Goal: Transaction & Acquisition: Purchase product/service

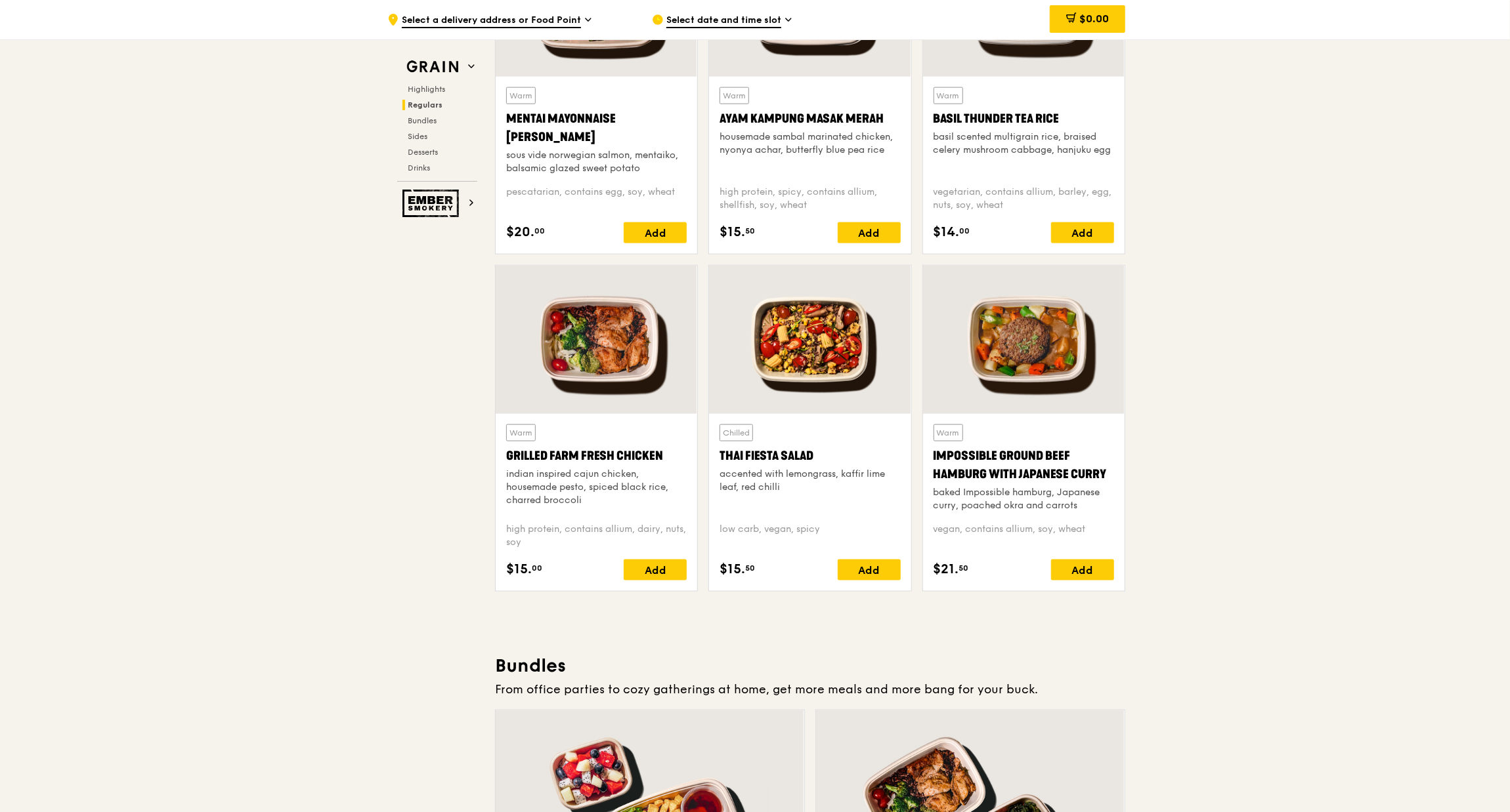
scroll to position [1181, 0]
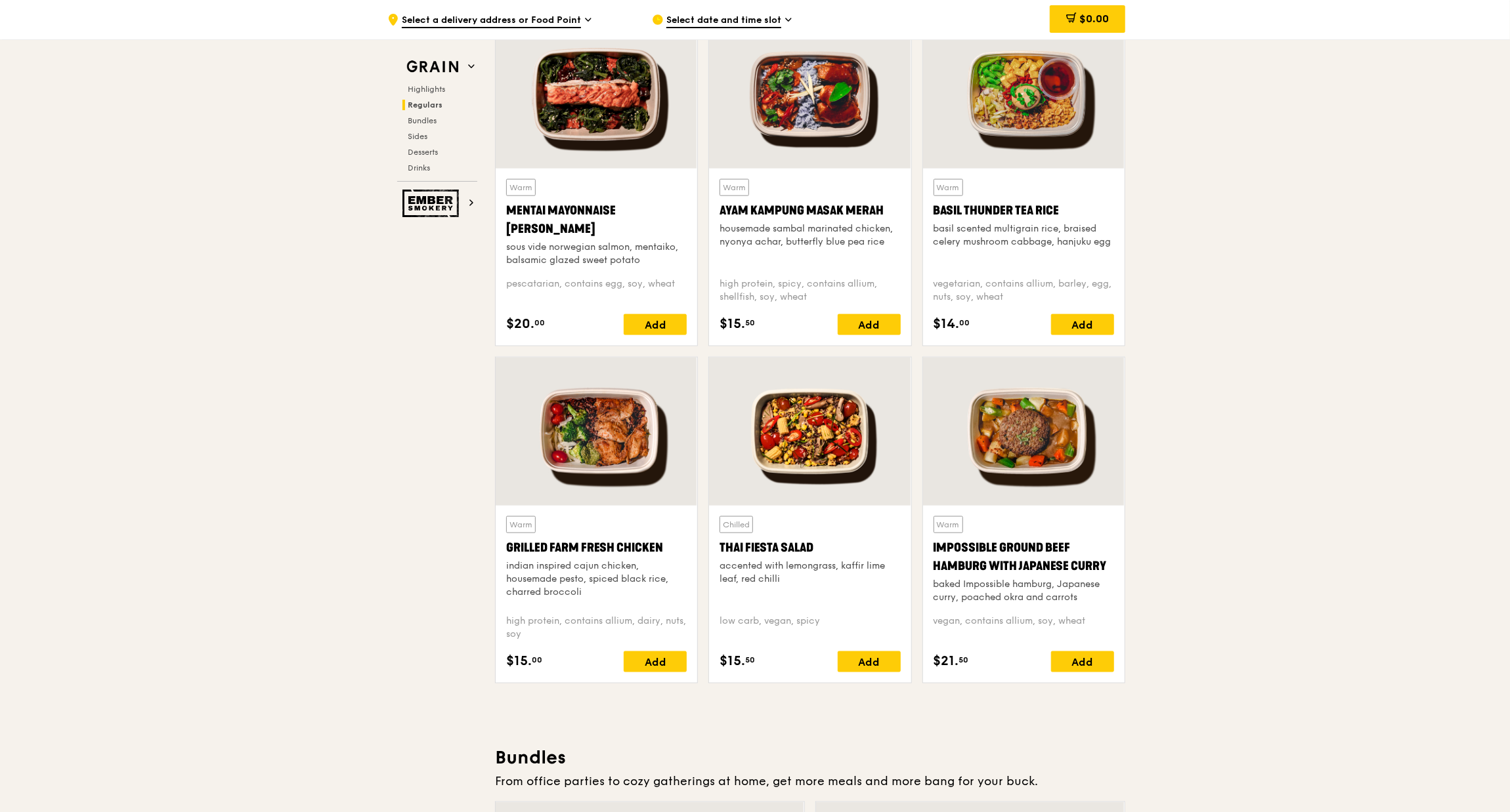
click at [773, 437] on div at bounding box center [809, 432] width 201 height 149
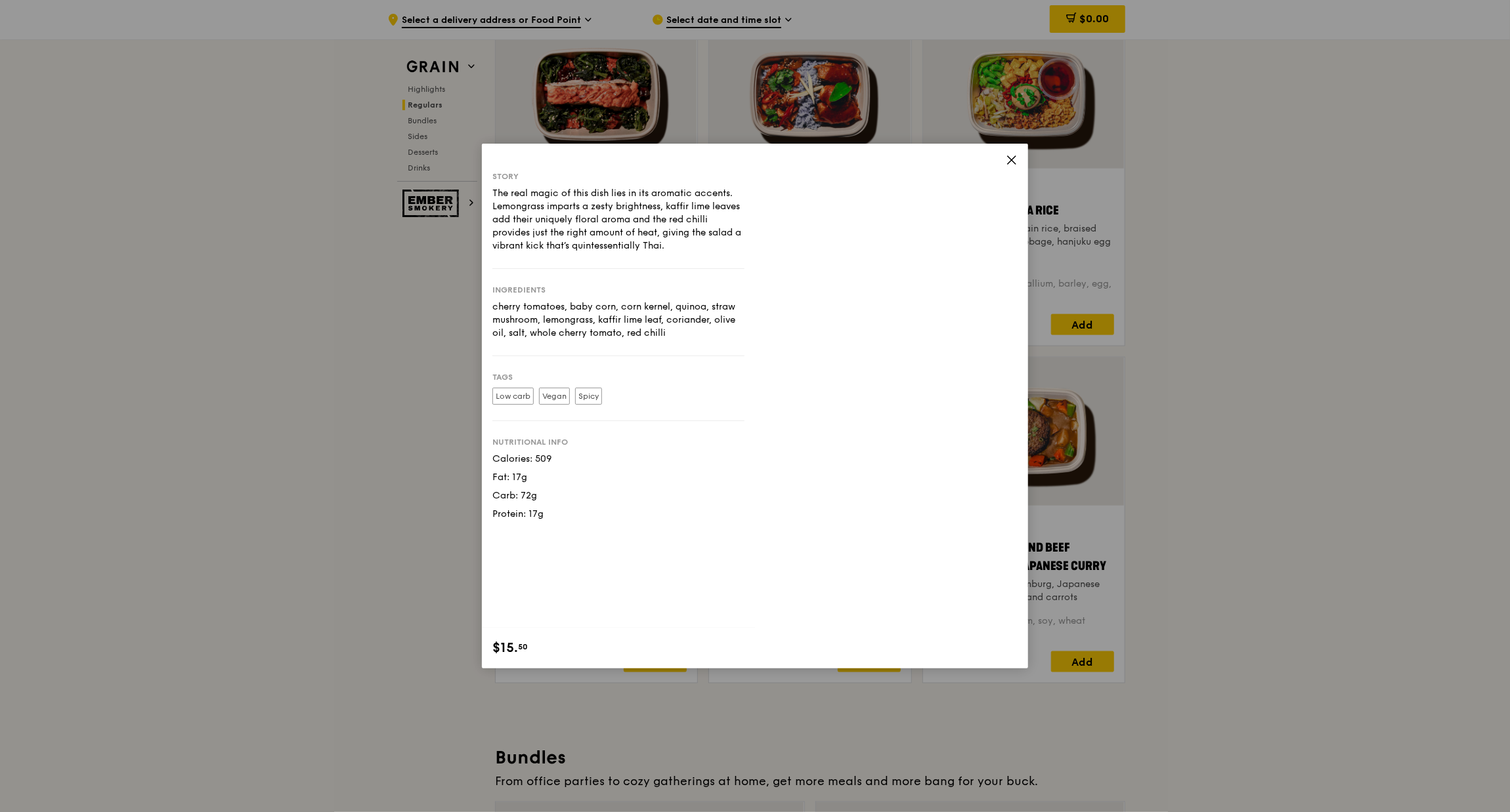
click at [1018, 163] on div "Story The real magic of this dish lies in its aromatic accents. Lemongrass impa…" at bounding box center [755, 406] width 546 height 525
click at [1003, 159] on div "Story The real magic of this dish lies in its aromatic accents. Lemongrass impa…" at bounding box center [755, 406] width 546 height 525
click at [1007, 158] on icon at bounding box center [1012, 160] width 12 height 12
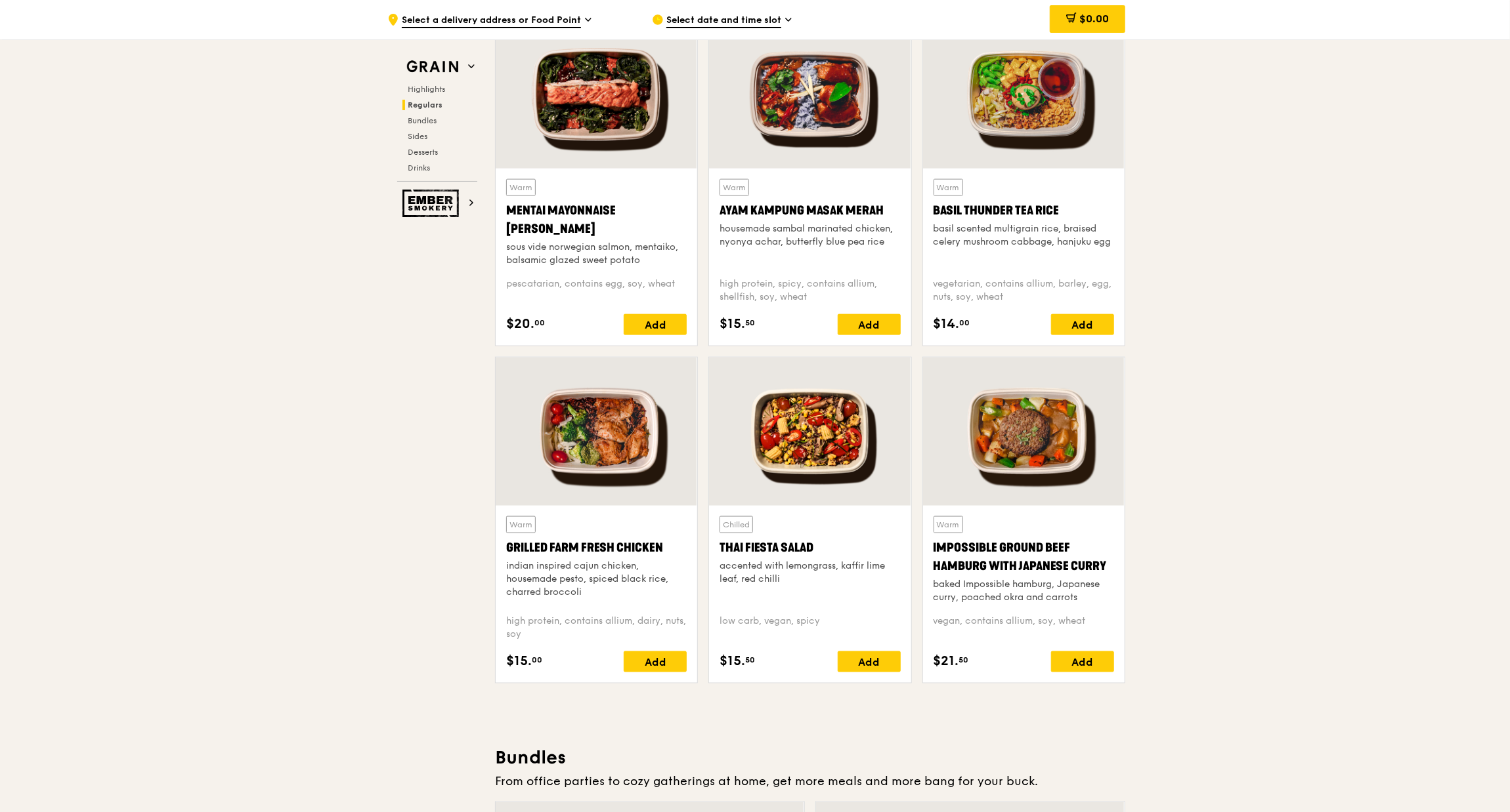
click at [776, 595] on div "Chilled Thai Fiesta Salad accented with lemongrass, kaffir lime leaf, red chilli" at bounding box center [810, 560] width 180 height 88
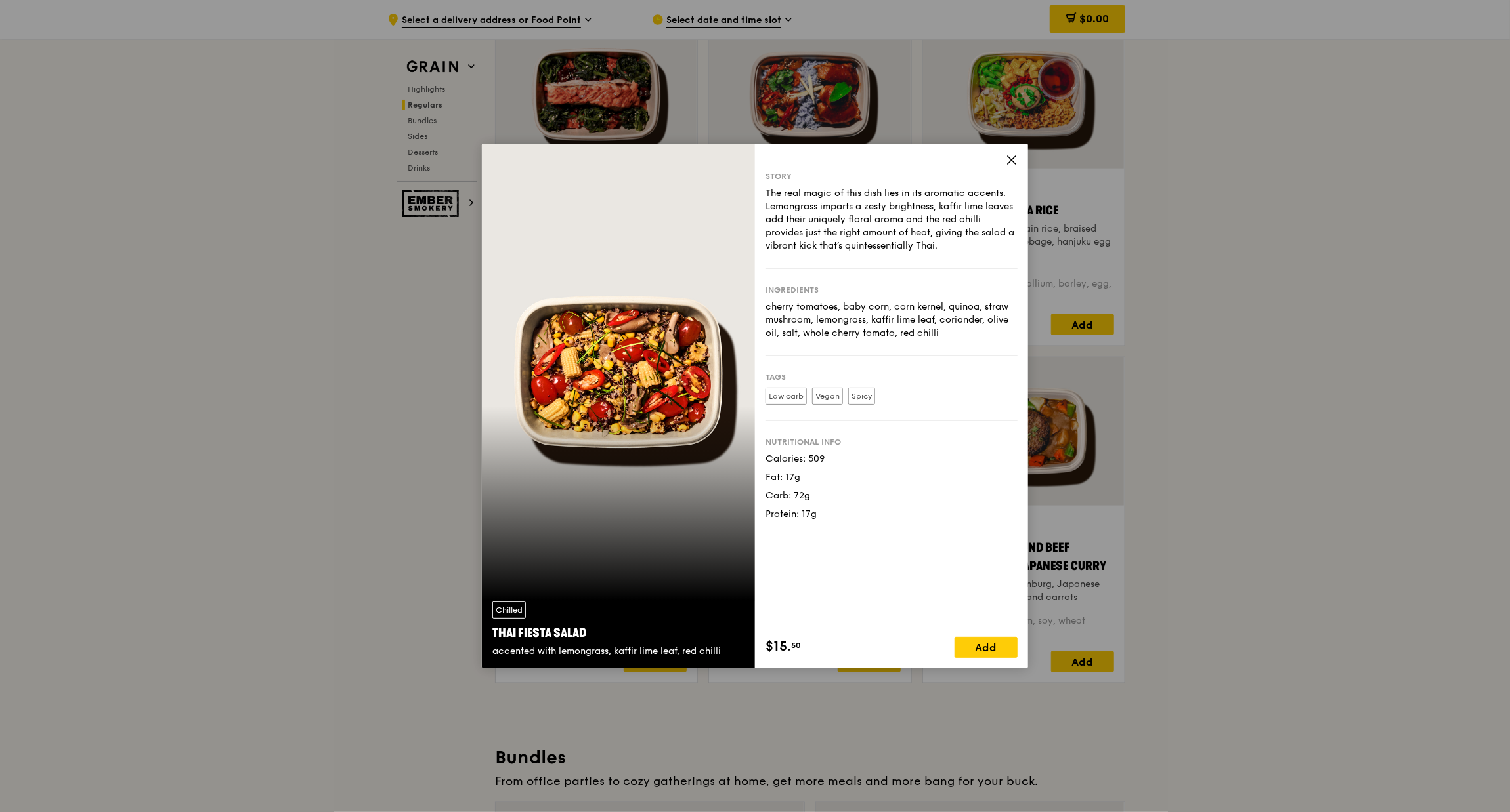
click at [1015, 155] on icon at bounding box center [1012, 160] width 12 height 12
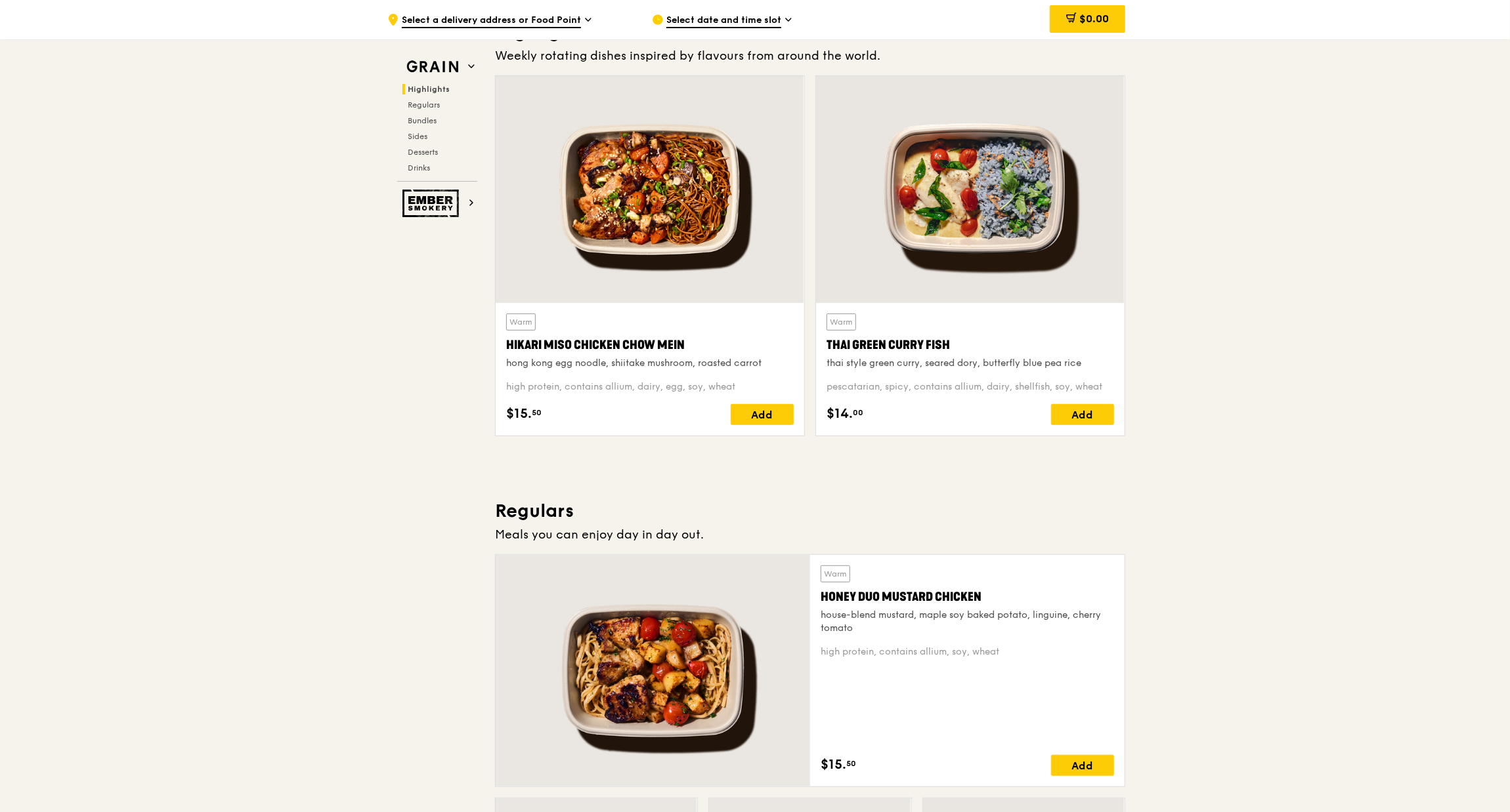
scroll to position [394, 0]
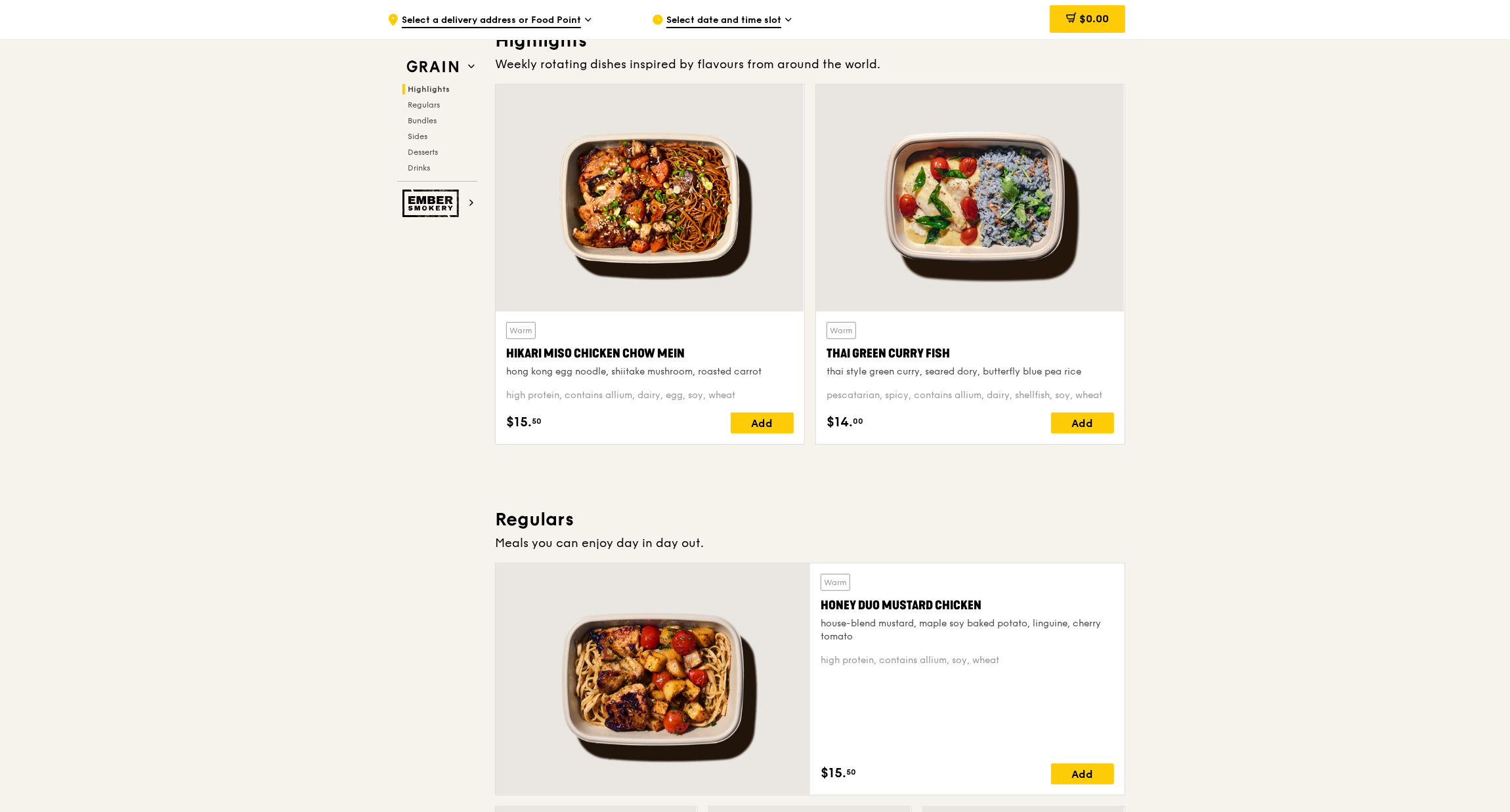
click at [901, 351] on div "Thai Green Curry Fish" at bounding box center [970, 354] width 287 height 18
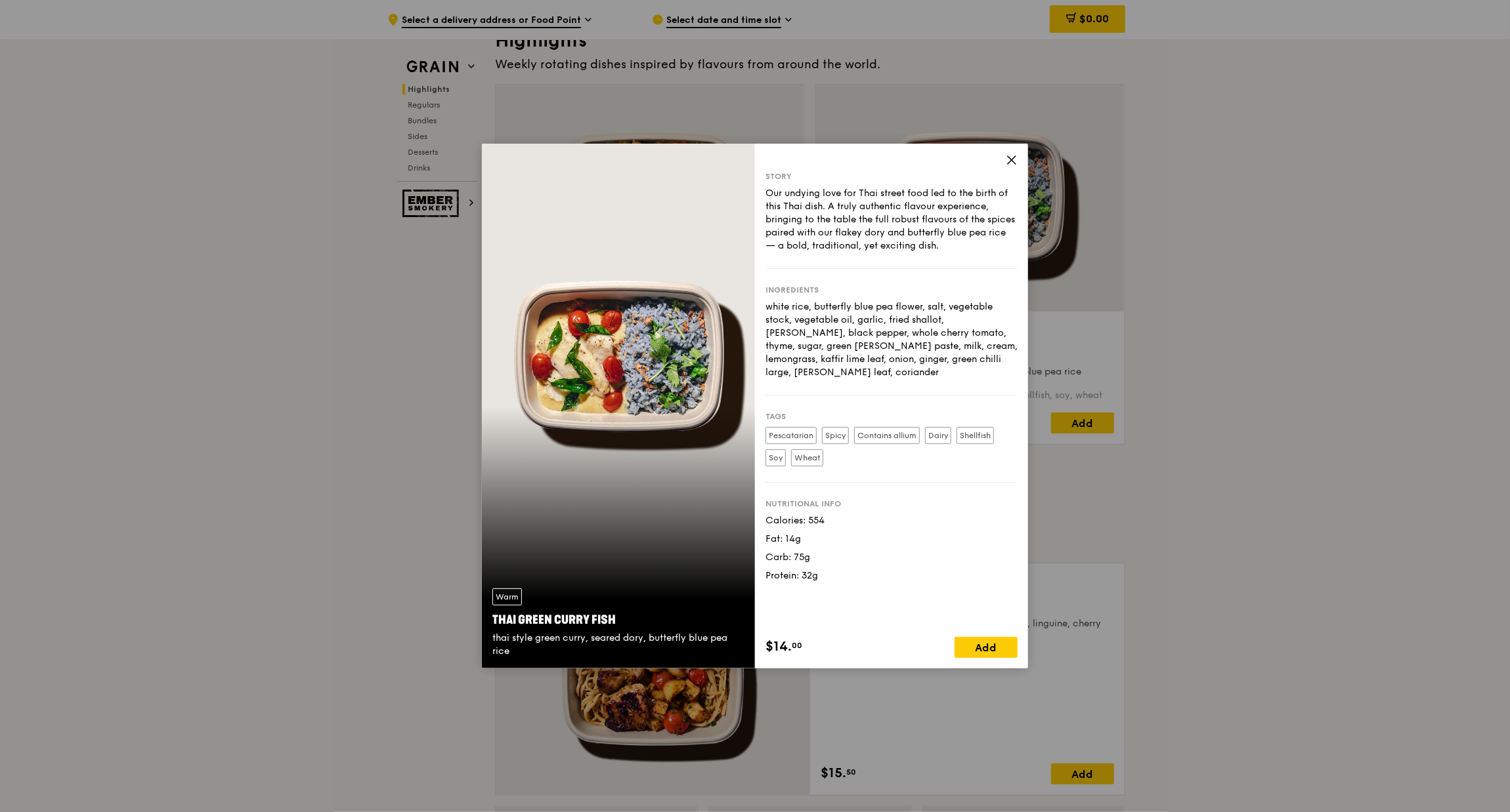
click at [1015, 163] on icon at bounding box center [1012, 160] width 12 height 12
